Goal: Information Seeking & Learning: Check status

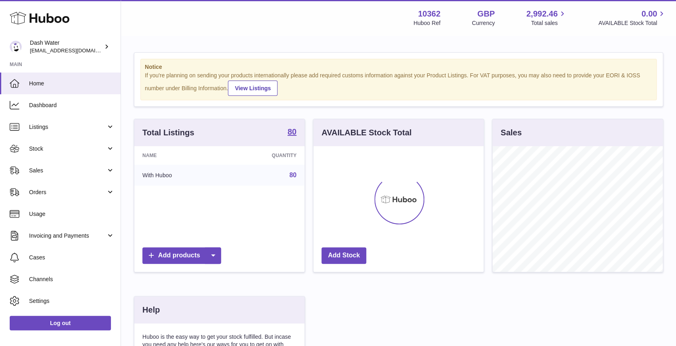
scroll to position [126, 170]
click at [83, 170] on span "Sales" at bounding box center [67, 171] width 77 height 8
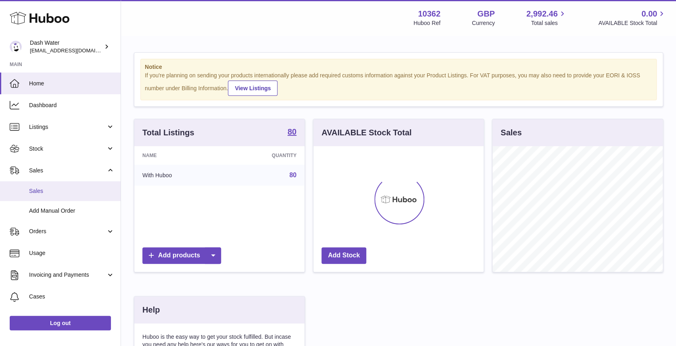
click at [83, 189] on span "Sales" at bounding box center [71, 191] width 85 height 8
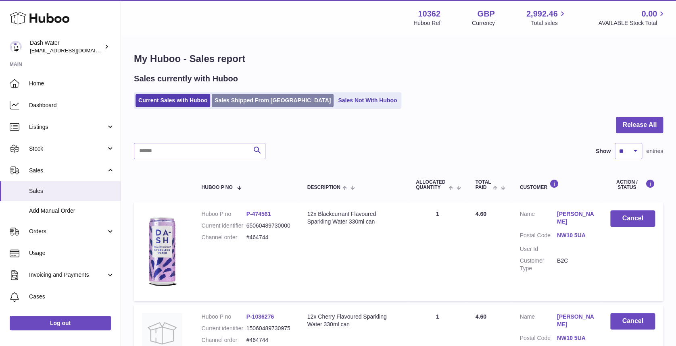
click at [238, 100] on link "Sales Shipped From [GEOGRAPHIC_DATA]" at bounding box center [273, 100] width 122 height 13
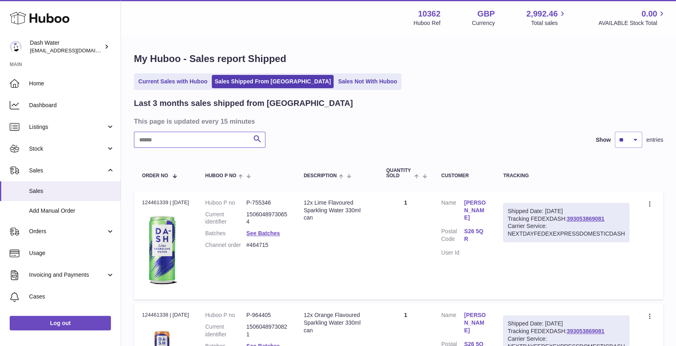
click at [183, 143] on input "text" at bounding box center [199, 140] width 131 height 16
paste input "**********"
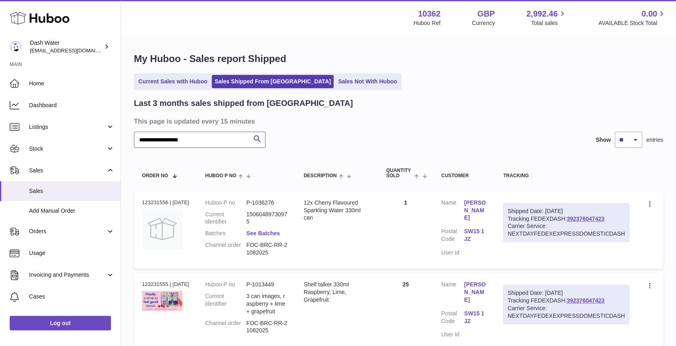
type input "**********"
click at [269, 233] on link "See Batches" at bounding box center [262, 233] width 33 height 6
click at [369, 273] on div at bounding box center [338, 173] width 676 height 346
click at [481, 204] on link "[PERSON_NAME]" at bounding box center [475, 210] width 23 height 23
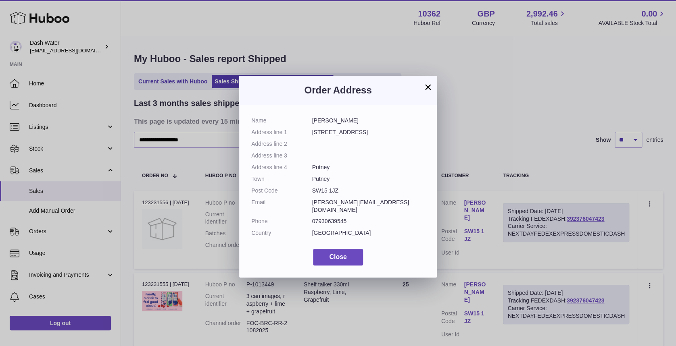
click at [505, 128] on div "× Order Address Name [PERSON_NAME] Address line [STREET_ADDRESS] Address line 2…" at bounding box center [338, 173] width 676 height 346
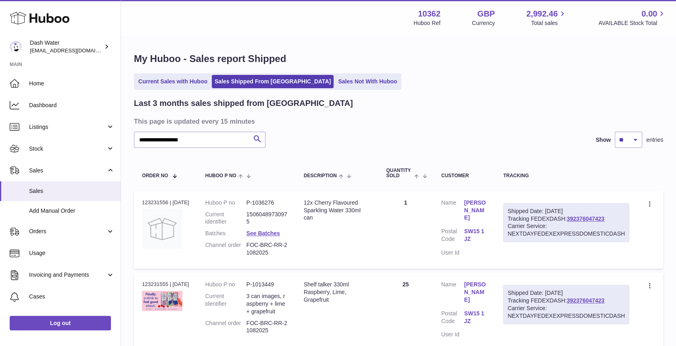
click at [255, 211] on dd "15060489730975" at bounding box center [266, 218] width 41 height 15
copy dd "15060489730975"
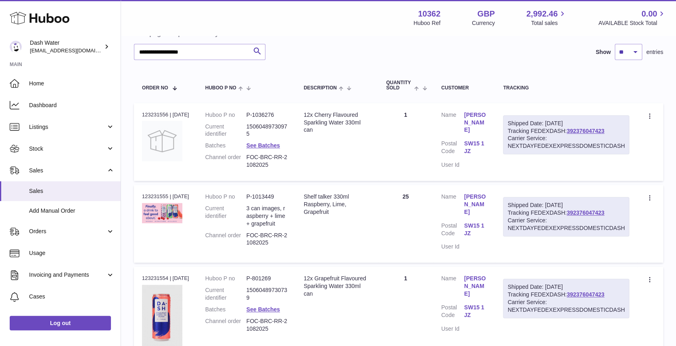
scroll to position [90, 0]
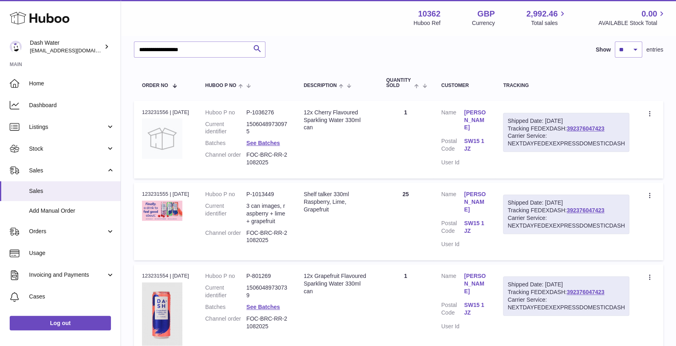
click at [344, 204] on div "Shelf talker 330ml Raspberry, Lime, Grapefruit" at bounding box center [337, 202] width 66 height 23
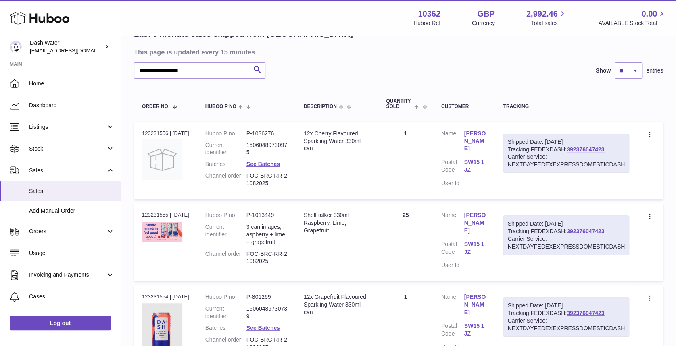
scroll to position [0, 0]
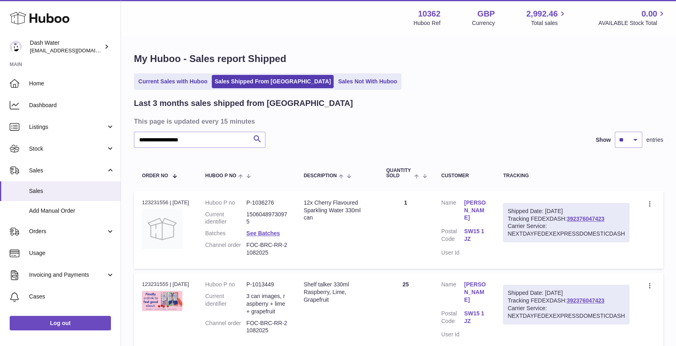
click at [155, 204] on div "Order no 123231556 | [DATE]" at bounding box center [165, 202] width 47 height 7
copy div "123231556"
click at [582, 220] on link "392376047423" at bounding box center [584, 219] width 37 height 6
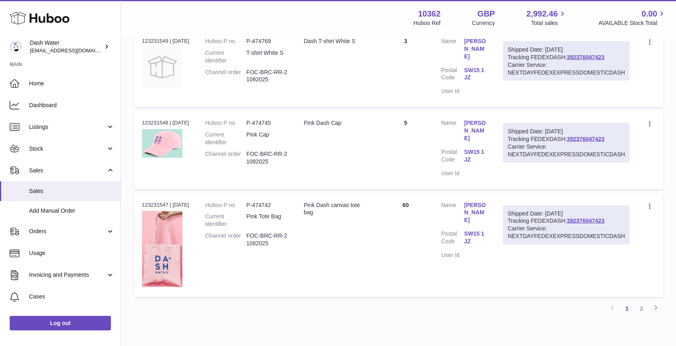
scroll to position [813, 0]
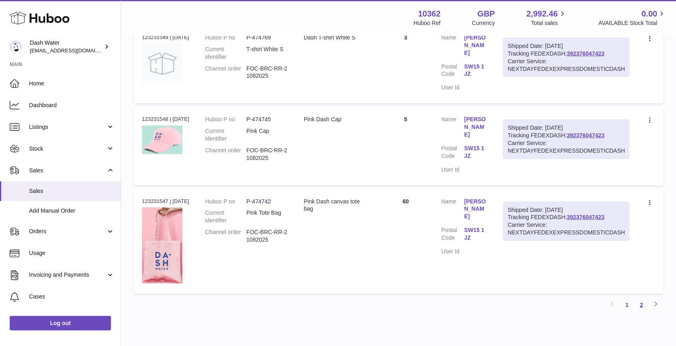
click at [641, 298] on link "2" at bounding box center [641, 305] width 15 height 15
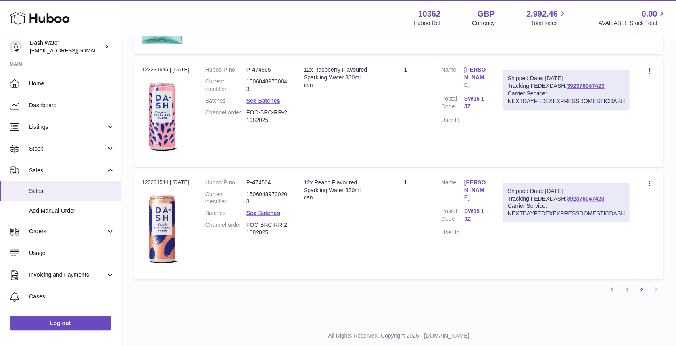
scroll to position [227, 0]
click at [626, 289] on link "1" at bounding box center [626, 291] width 15 height 15
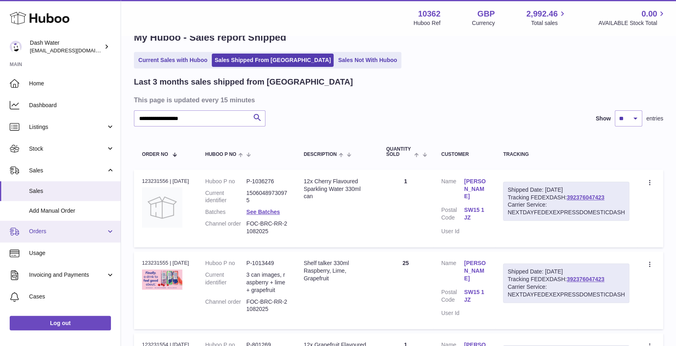
scroll to position [21, 0]
click at [344, 195] on div "12x Cherry Flavoured Sparkling Water 330ml can" at bounding box center [337, 189] width 66 height 23
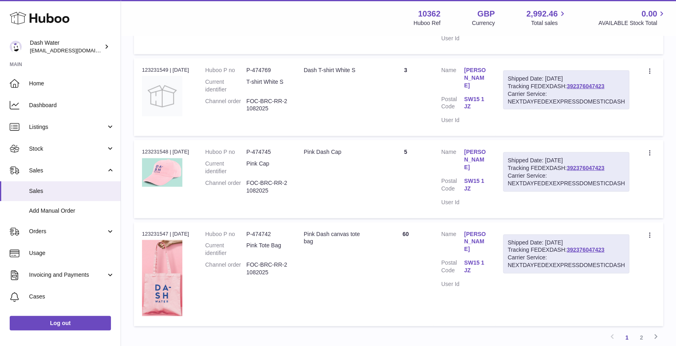
scroll to position [787, 0]
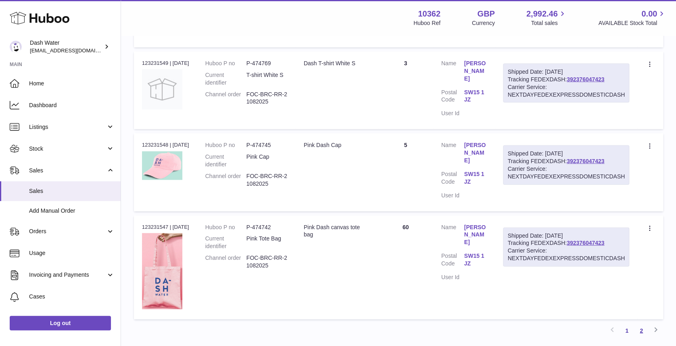
click at [639, 324] on link "2" at bounding box center [641, 331] width 15 height 15
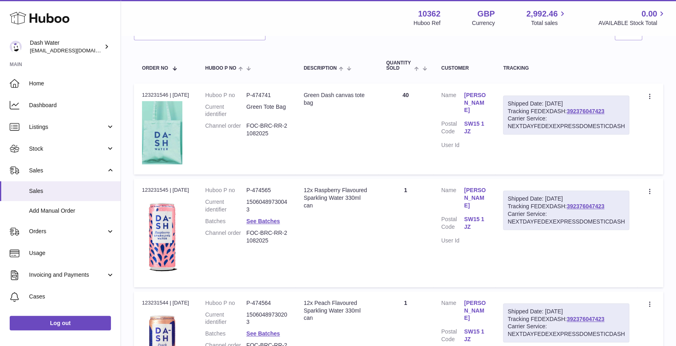
scroll to position [244, 0]
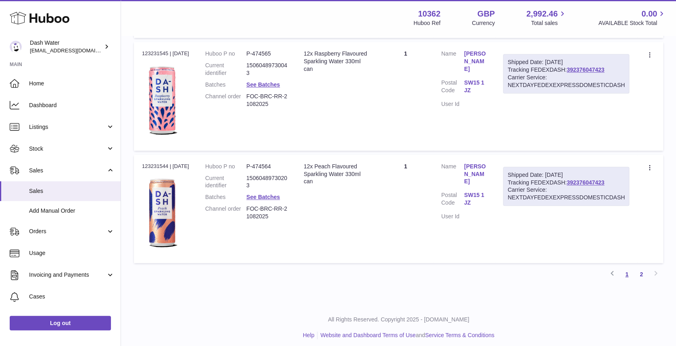
click at [628, 275] on link "1" at bounding box center [626, 274] width 15 height 15
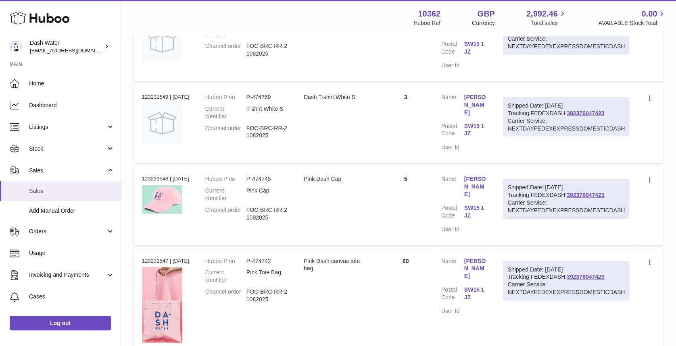
scroll to position [755, 0]
